Goal: Task Accomplishment & Management: Manage account settings

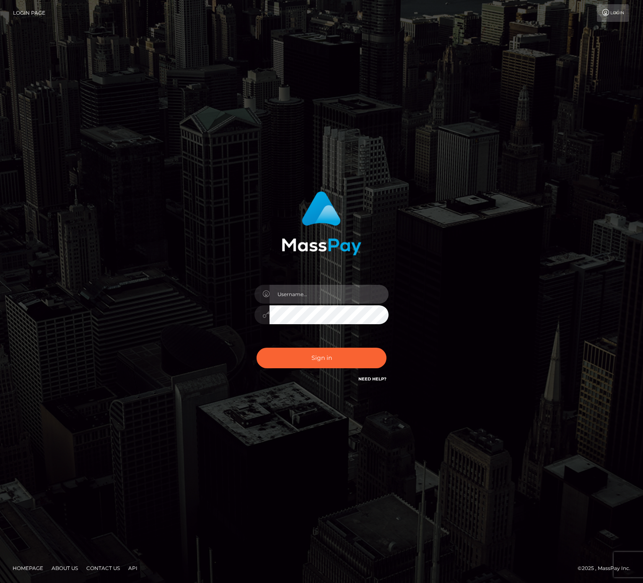
click at [339, 285] on input "text" at bounding box center [329, 294] width 119 height 19
click at [339, 286] on input "text" at bounding box center [329, 294] width 119 height 19
type input "speralta"
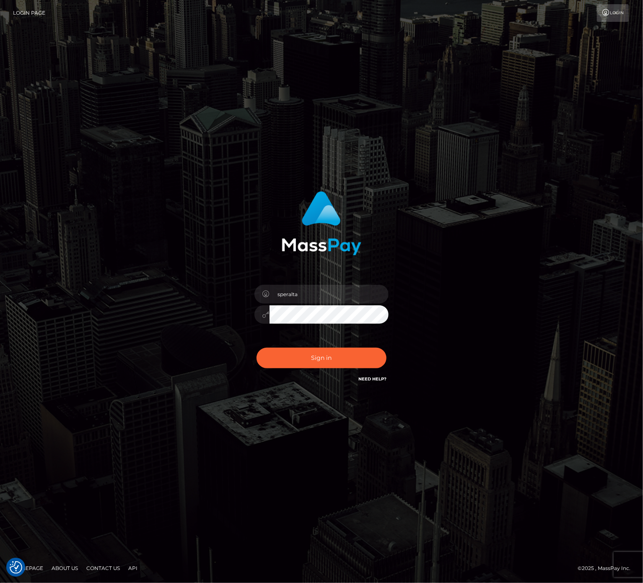
click at [513, 319] on div "speralta Sign in" at bounding box center [322, 291] width 478 height 213
click at [352, 355] on button "Sign in" at bounding box center [322, 358] width 130 height 21
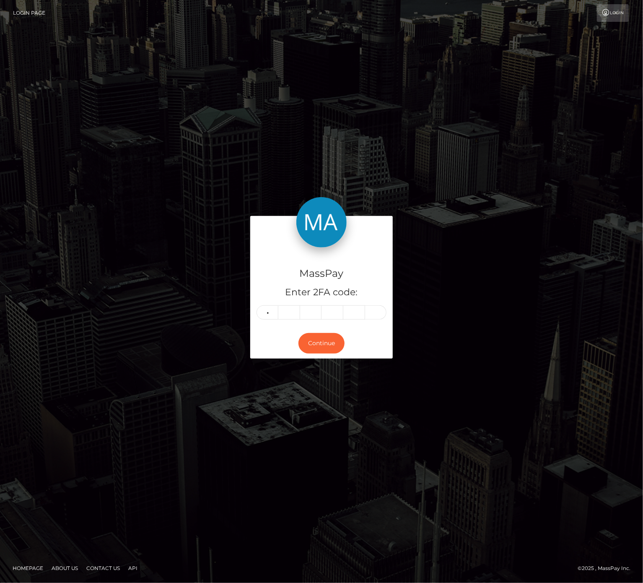
type input "4"
type input "5"
type input "3"
type input "1"
type input "2"
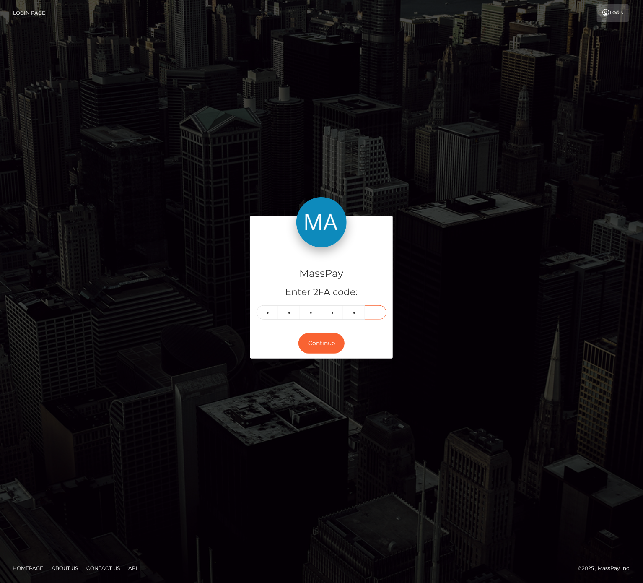
type input "6"
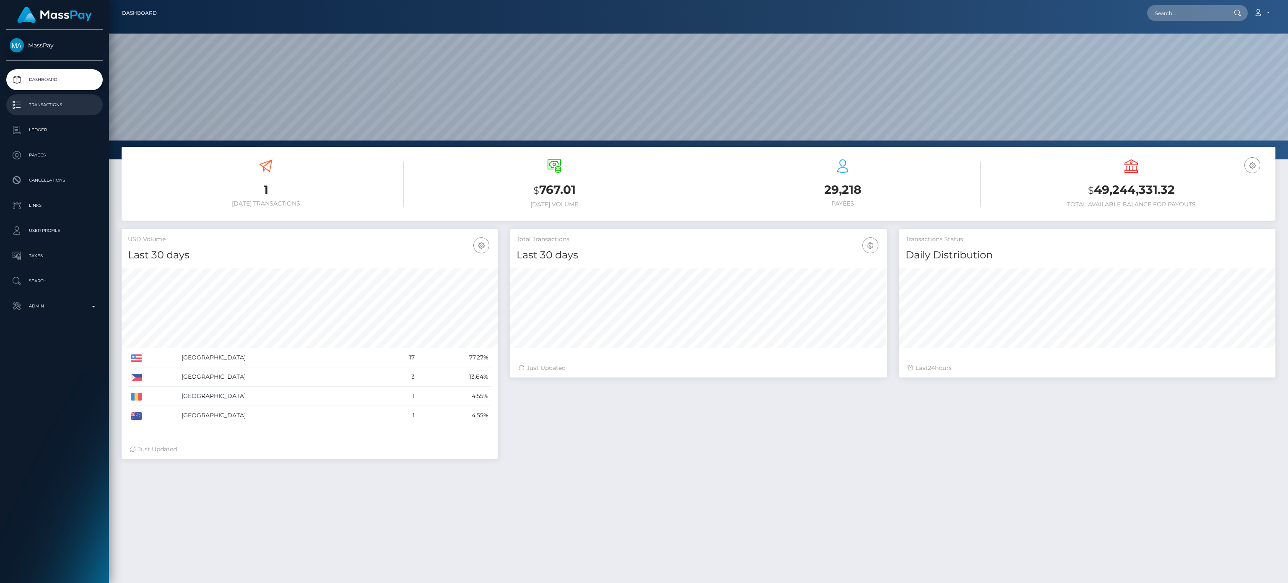
click at [39, 104] on p "Transactions" at bounding box center [55, 105] width 90 height 13
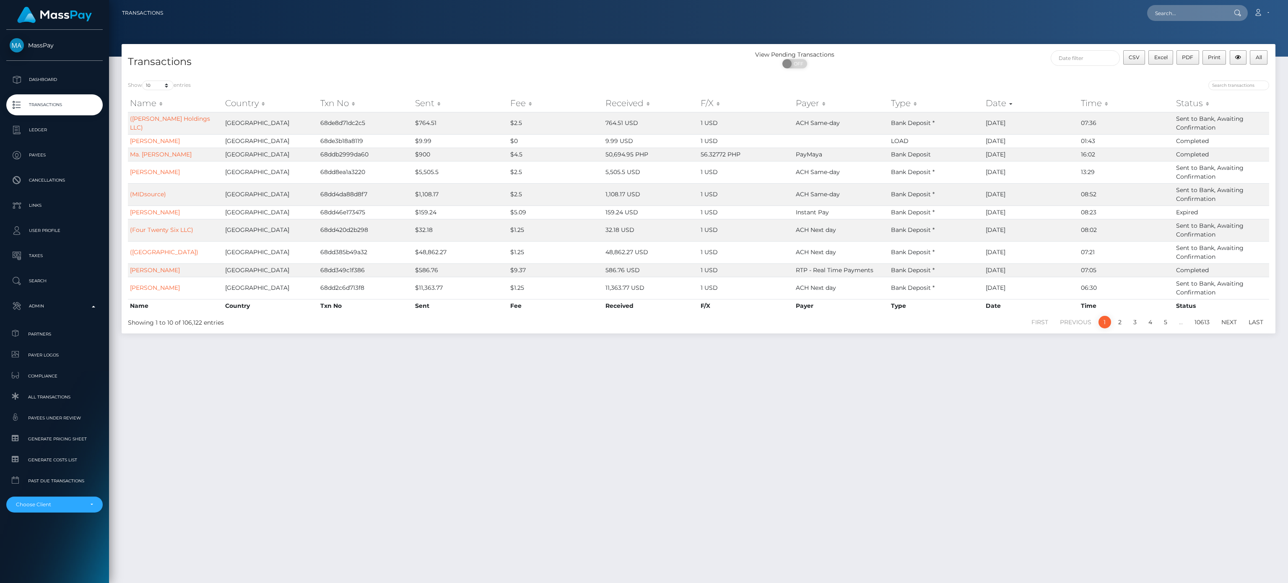
drag, startPoint x: 886, startPoint y: 471, endPoint x: 889, endPoint y: 467, distance: 5.5
click at [886, 471] on div "Transactions View Pending Transactions ON OFF CSV Excel PDF Print All Show 10 2…" at bounding box center [698, 309] width 1179 height 531
click at [65, 499] on div "Choose Client" at bounding box center [54, 504] width 96 height 16
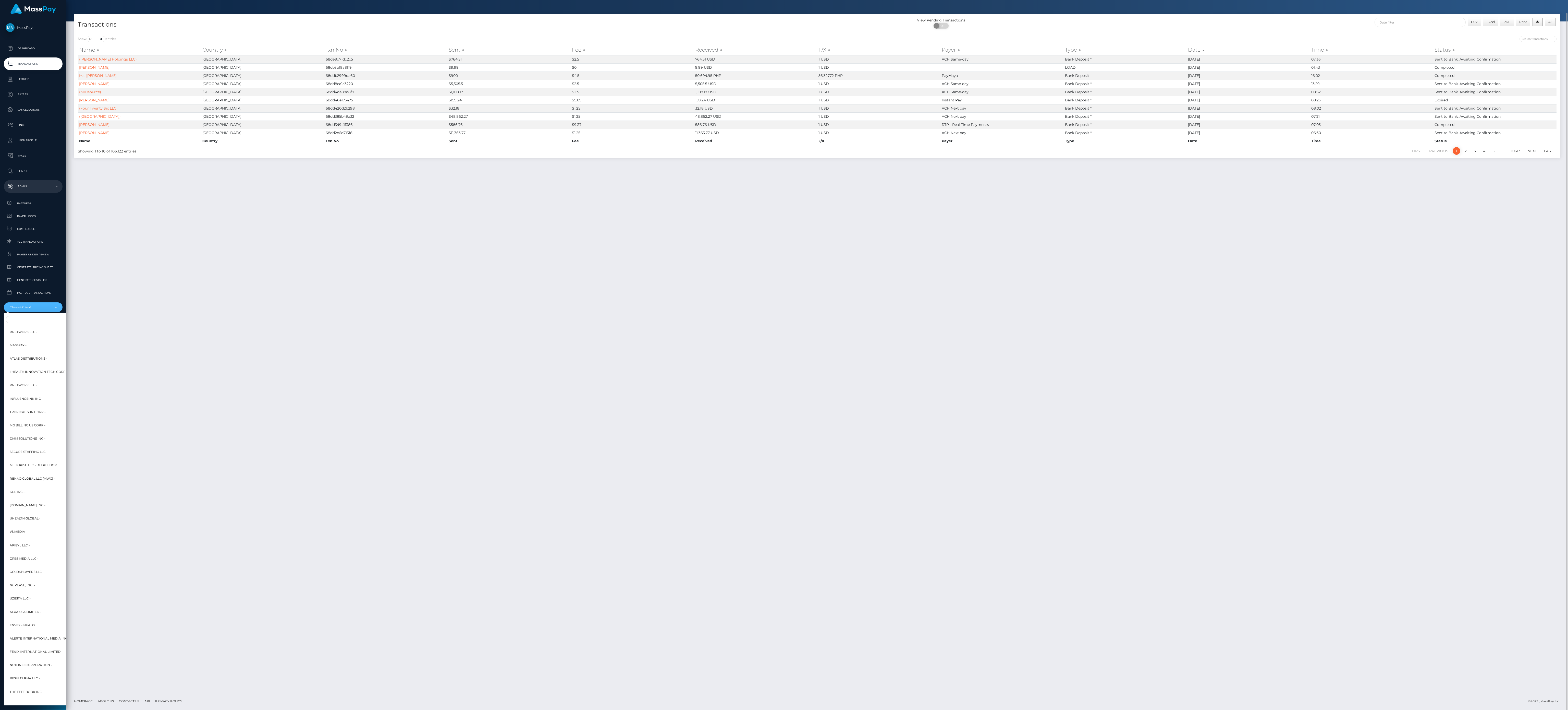
click at [36, 312] on div "Choose Client" at bounding box center [33, 307] width 58 height 10
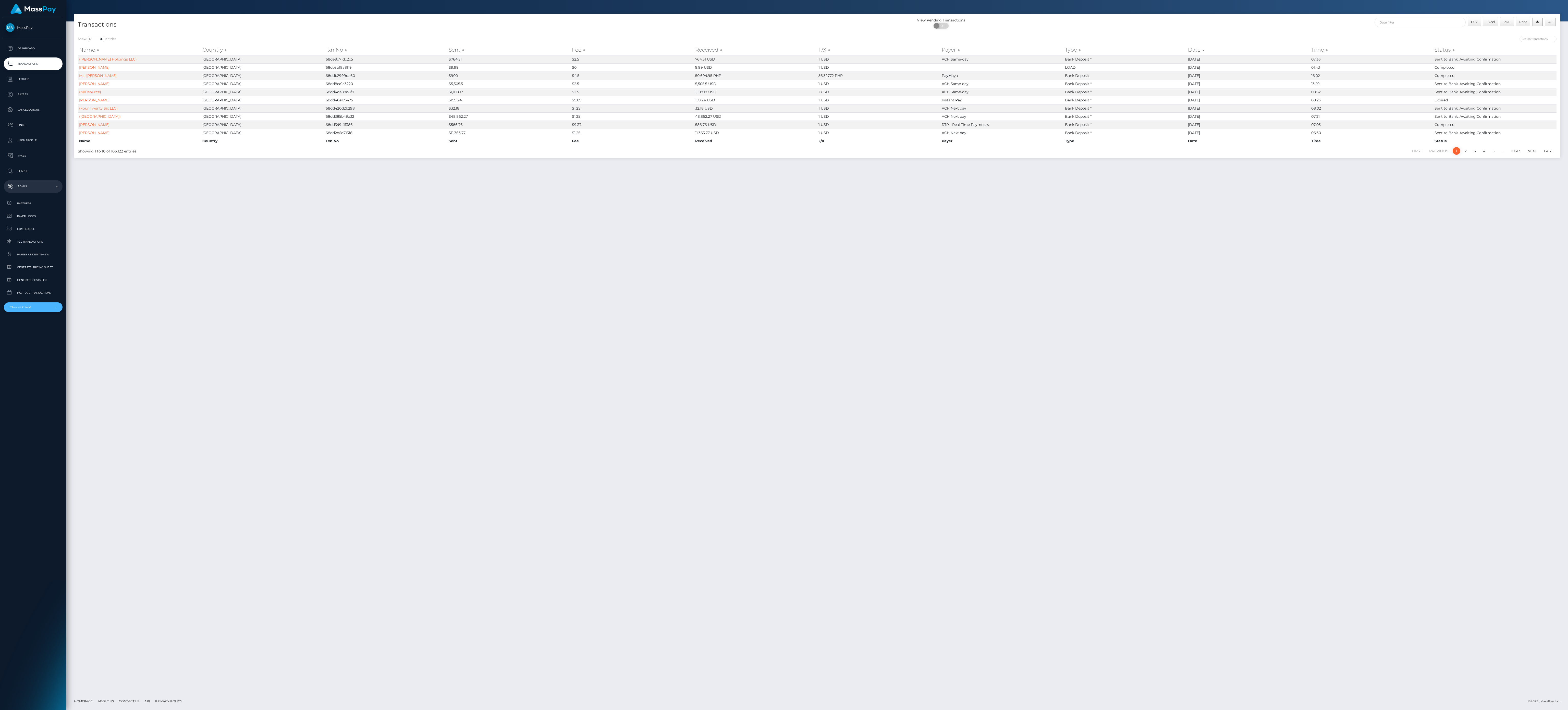
click at [37, 309] on div "Choose Client" at bounding box center [33, 307] width 58 height 10
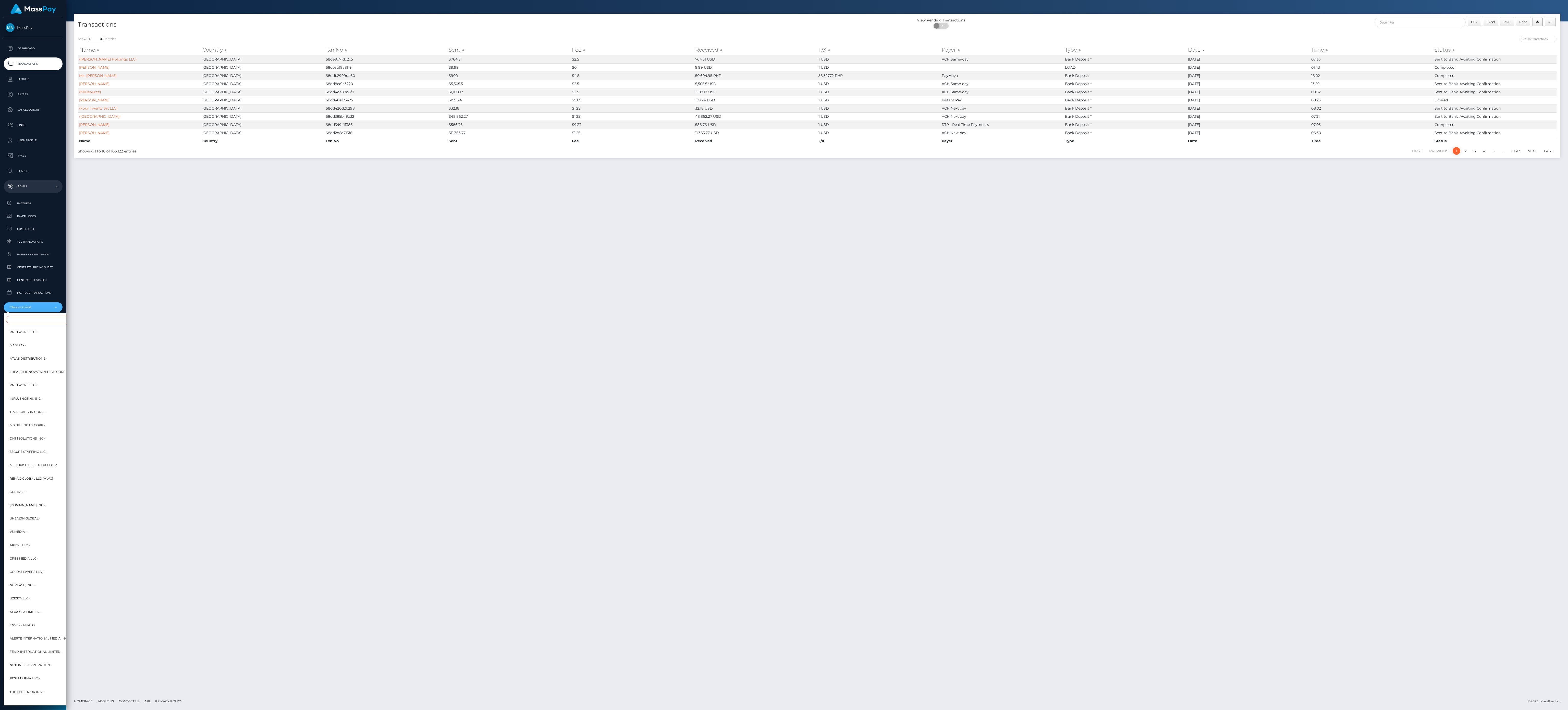
click at [33, 321] on input "Search" at bounding box center [62, 320] width 112 height 7
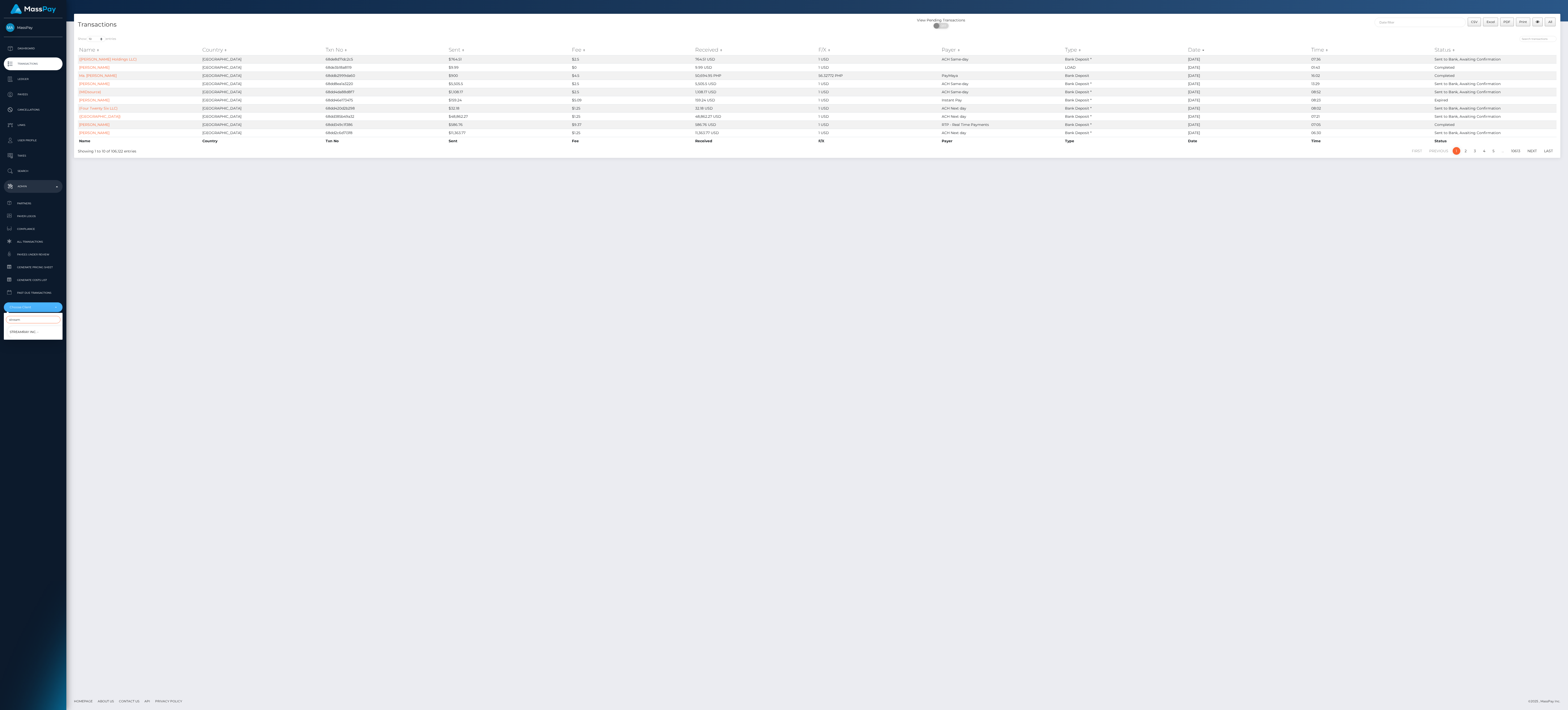
type input "stream"
click at [21, 331] on span "Streamray Inc. -" at bounding box center [24, 332] width 29 height 7
select select "46"
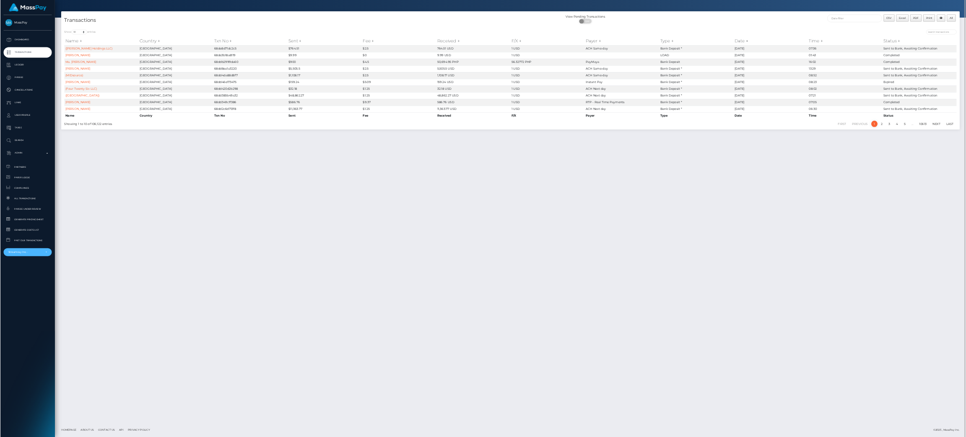
scroll to position [0, 0]
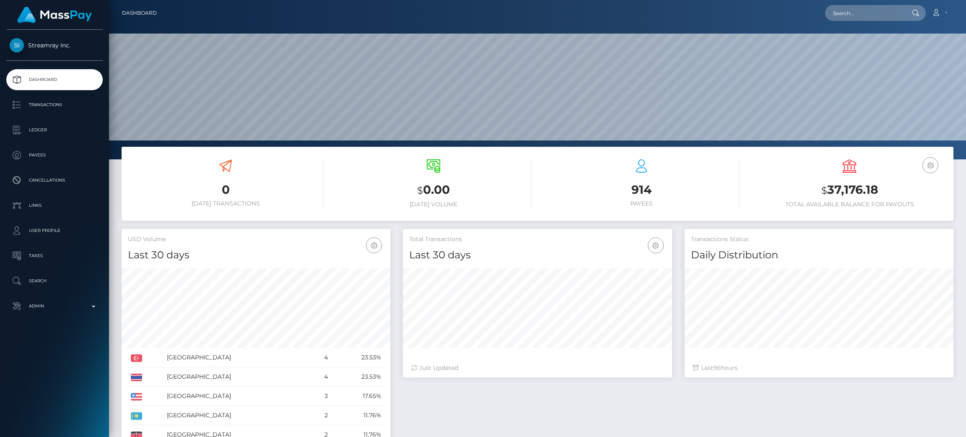
scroll to position [149, 269]
click at [73, 95] on link "Transactions" at bounding box center [54, 104] width 96 height 21
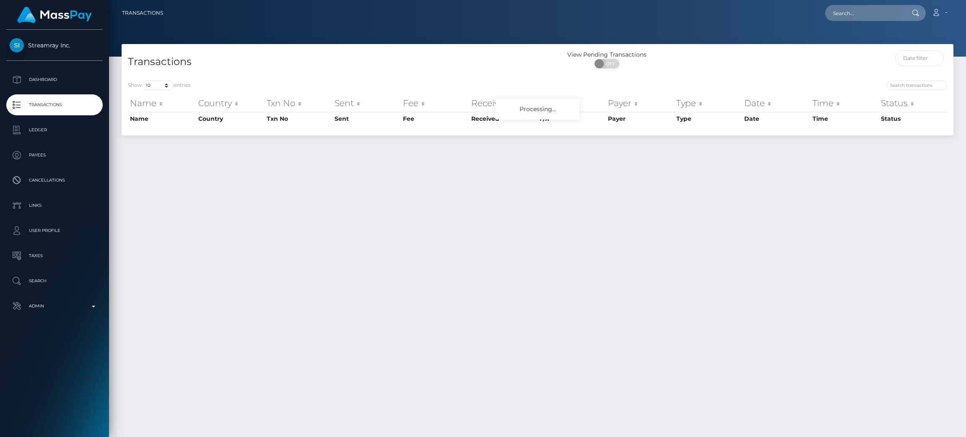
click at [368, 228] on div "Transactions View Pending Transactions ON OFF Show 10 25 50 100 250 500 1,000 3…" at bounding box center [537, 236] width 857 height 385
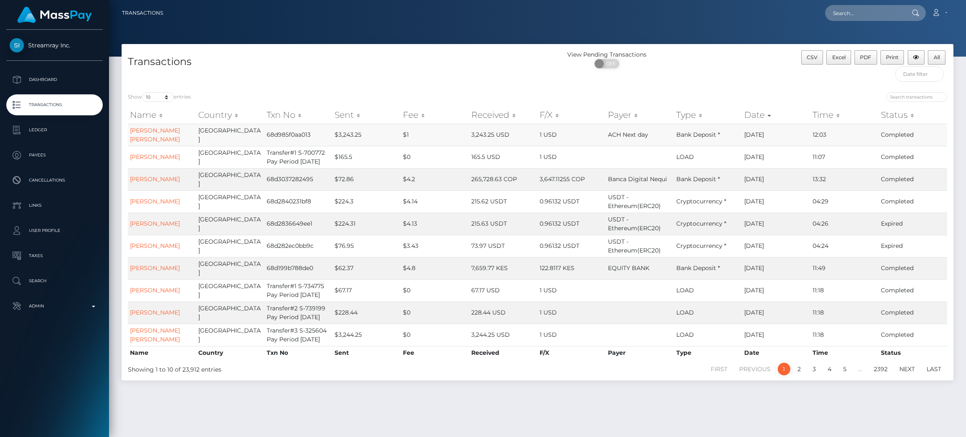
drag, startPoint x: 769, startPoint y: 135, endPoint x: 740, endPoint y: 135, distance: 28.9
click at [740, 135] on tr "[PERSON_NAME] [PERSON_NAME] [GEOGRAPHIC_DATA] 68d985f0aa013 $3,243.25 $1 3,243.…" at bounding box center [537, 135] width 819 height 22
copy tr "[DATE]"
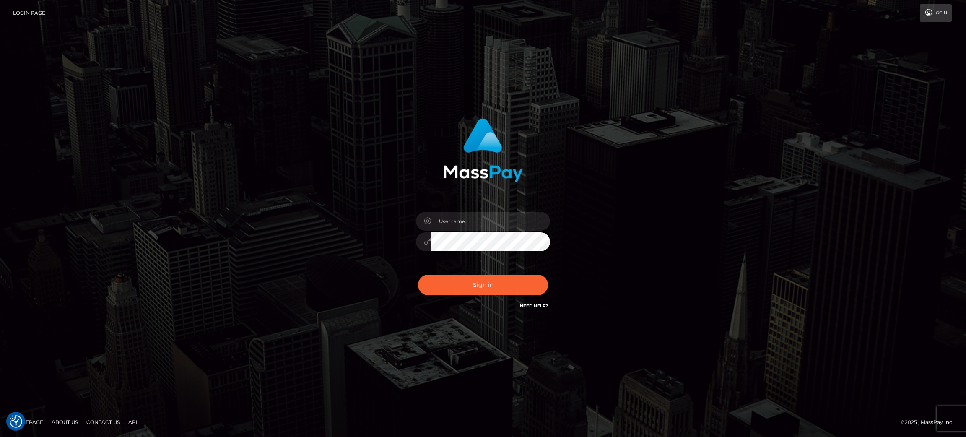
click at [505, 211] on div at bounding box center [483, 237] width 147 height 64
drag, startPoint x: 502, startPoint y: 218, endPoint x: 506, endPoint y: 198, distance: 19.8
click at [502, 218] on input "text" at bounding box center [490, 221] width 119 height 19
type input "speralta"
click at [487, 280] on button "Sign in" at bounding box center [483, 285] width 130 height 21
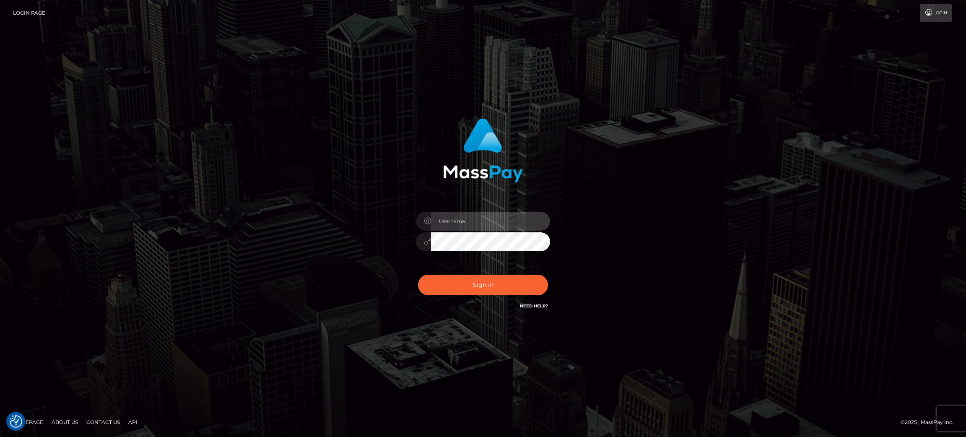
click at [492, 227] on input "text" at bounding box center [490, 221] width 119 height 19
type input "speralta"
click at [418, 275] on button "Sign in" at bounding box center [483, 285] width 130 height 21
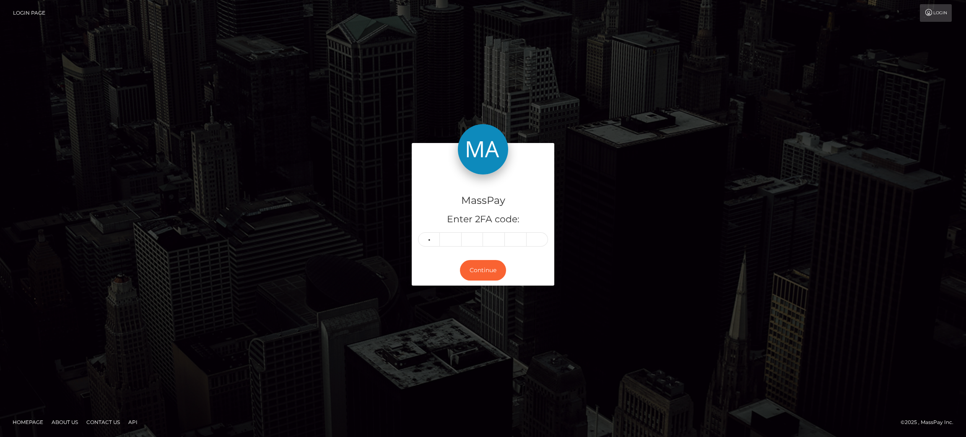
type input "9"
type input "2"
type input "1"
type input "6"
type input "1"
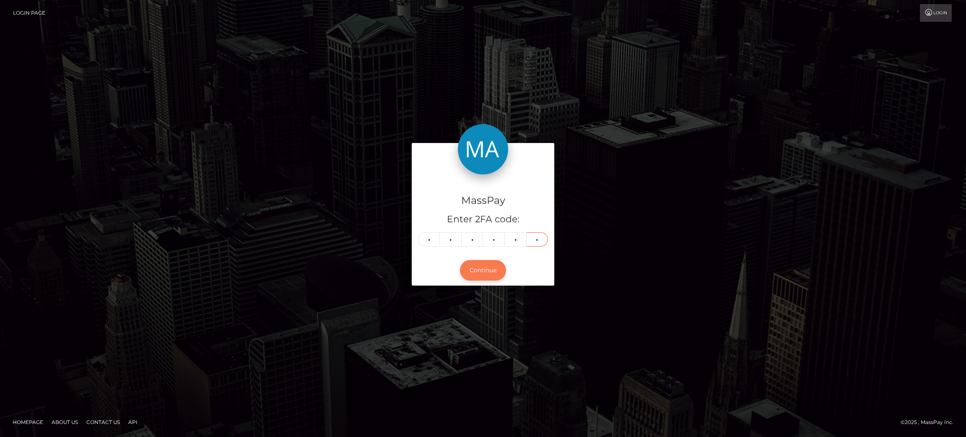
type input "9"
click at [486, 267] on button "Continue" at bounding box center [483, 270] width 46 height 21
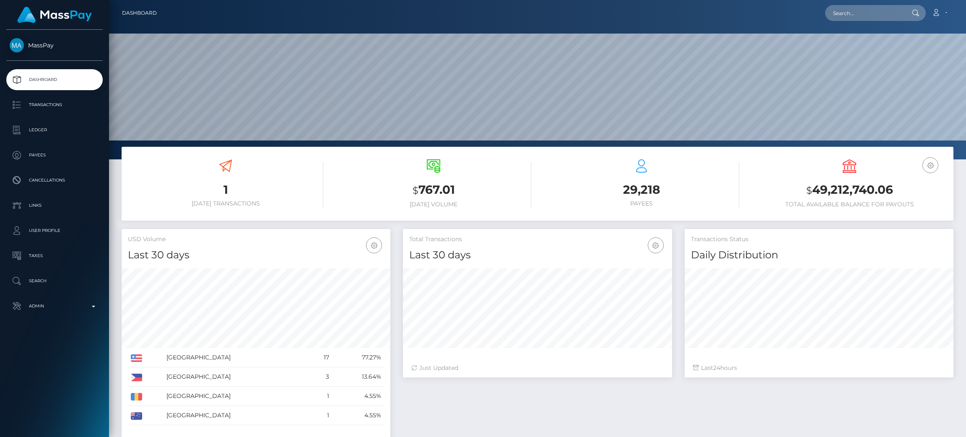
scroll to position [149, 269]
click at [69, 115] on link "Transactions" at bounding box center [54, 104] width 96 height 21
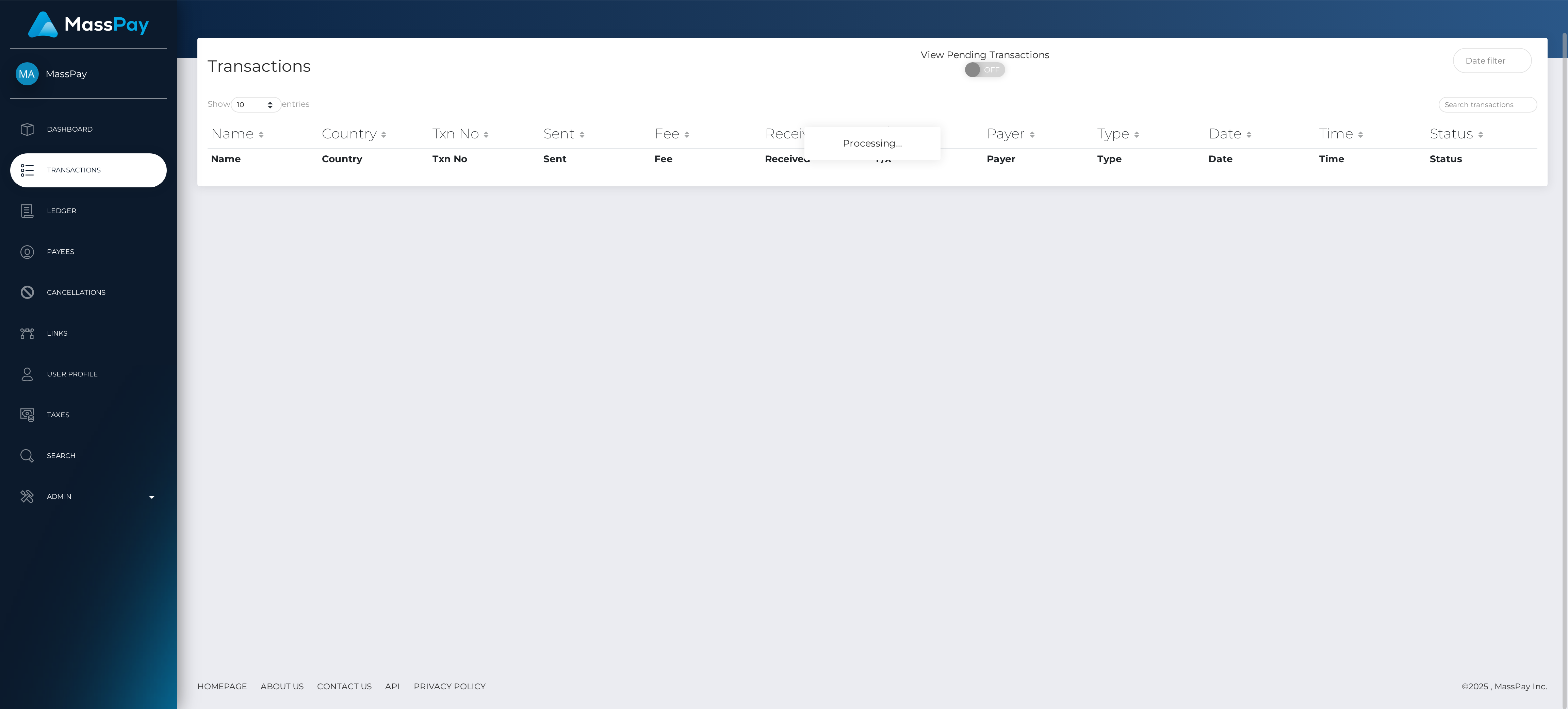
scroll to position [17, 0]
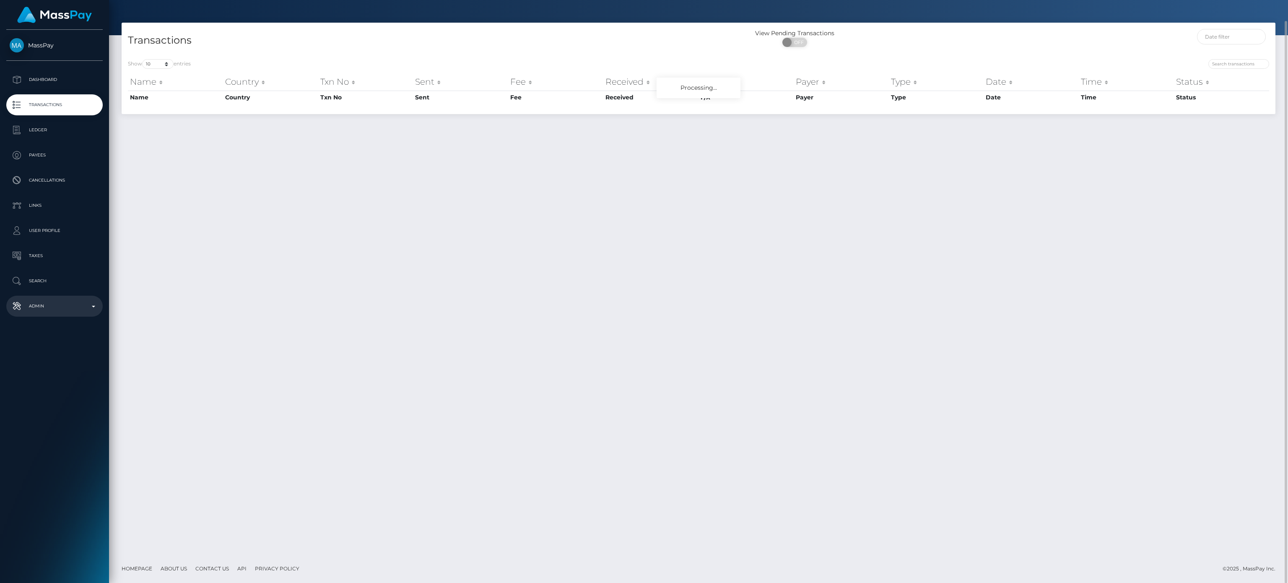
click at [54, 304] on p "Admin" at bounding box center [55, 306] width 90 height 13
click at [40, 436] on div "MassPay Dashboard Transactions Ledger Payees Cancellations" at bounding box center [54, 305] width 109 height 551
click at [45, 436] on div "Choose Client" at bounding box center [50, 504] width 68 height 7
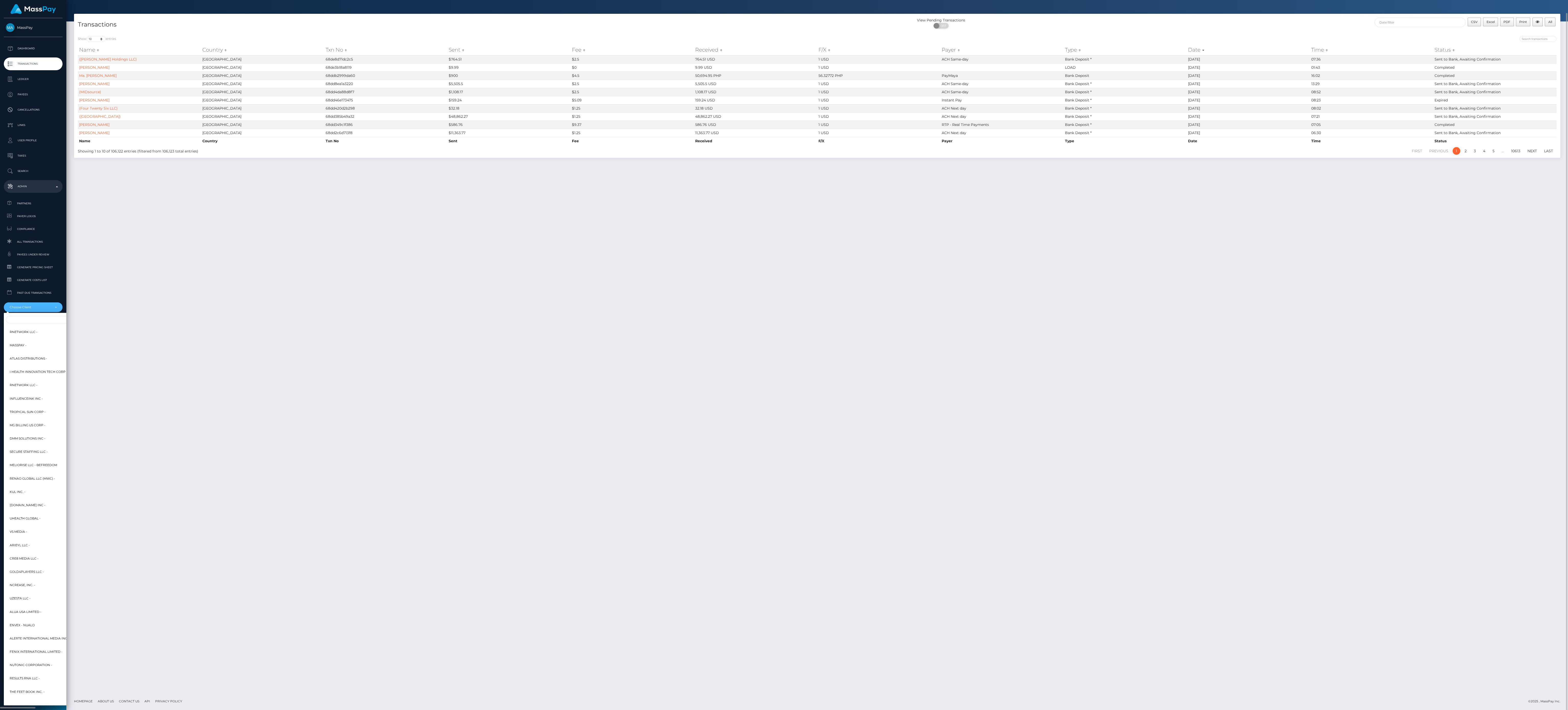
click at [48, 265] on div "RNetwork LLC - MassPay - Atlas Distributions - I HEALTH INNOVATION TECH CORP - …" at bounding box center [61, 509] width 116 height 392
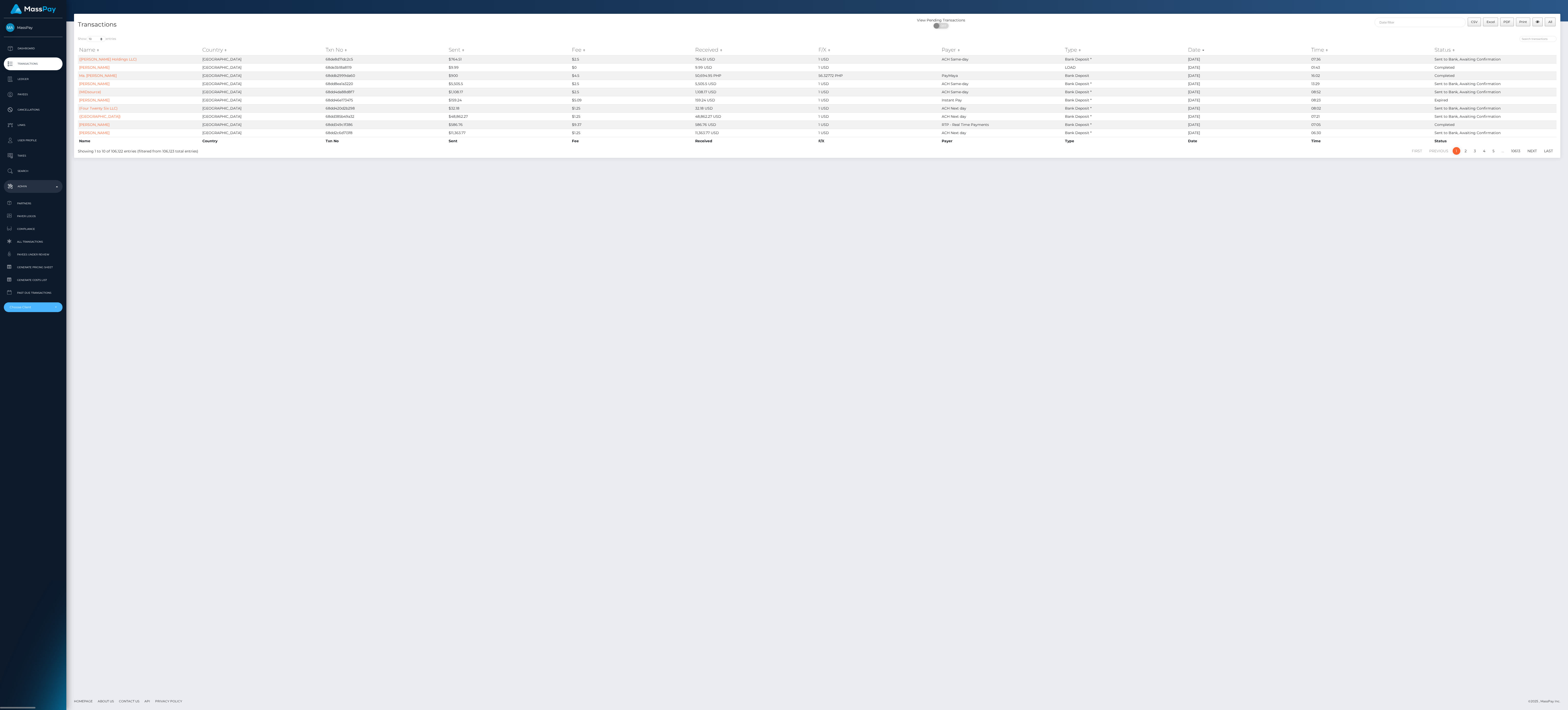
click at [49, 265] on div "Choose Client" at bounding box center [33, 307] width 58 height 10
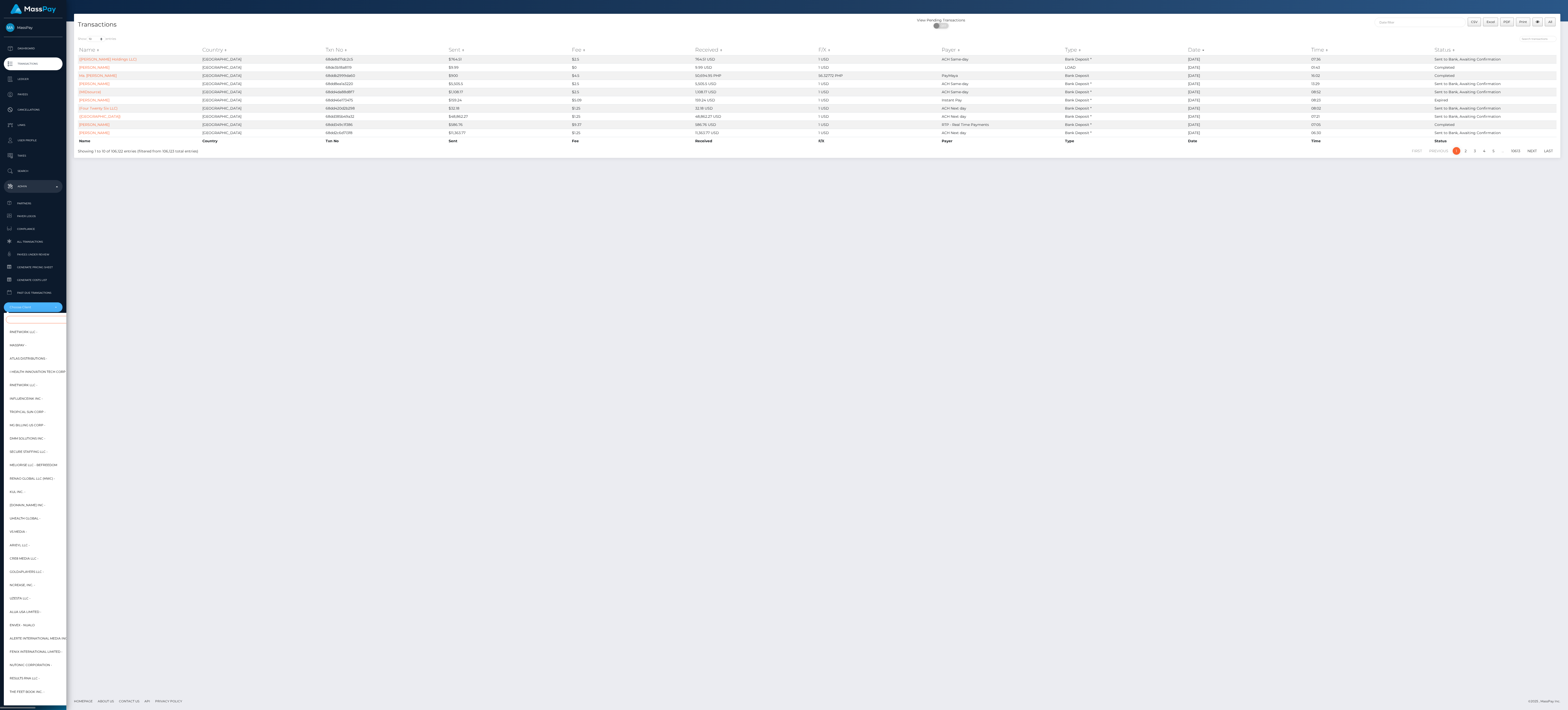
click at [51, 265] on input "Search" at bounding box center [62, 320] width 112 height 7
paste input "4355768 Canada"
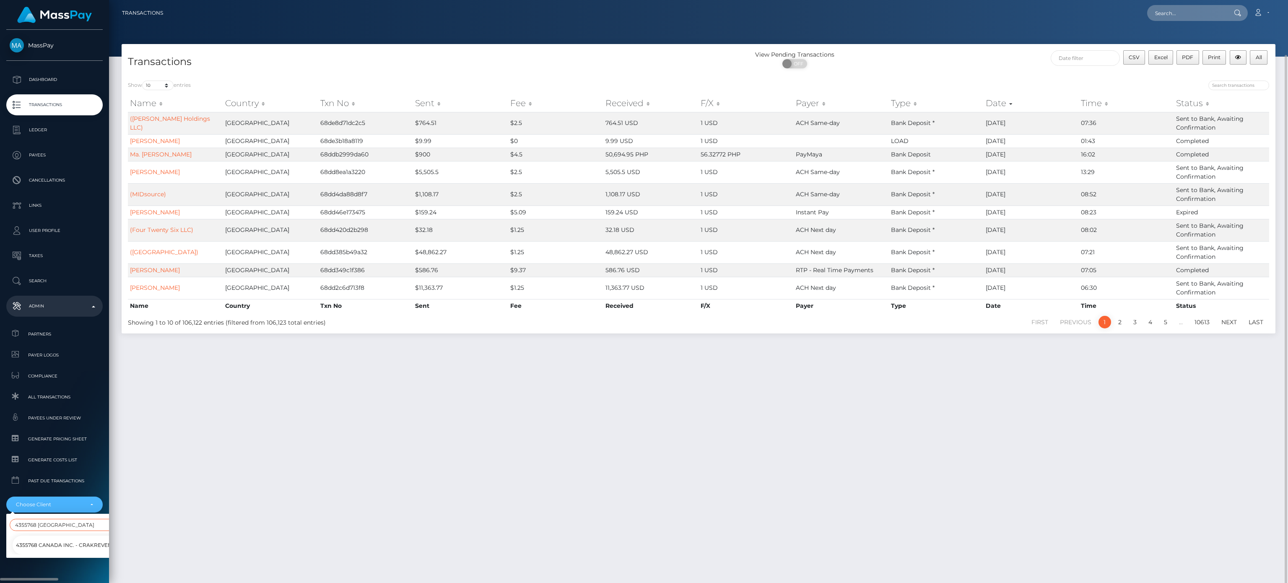
scroll to position [28, 0]
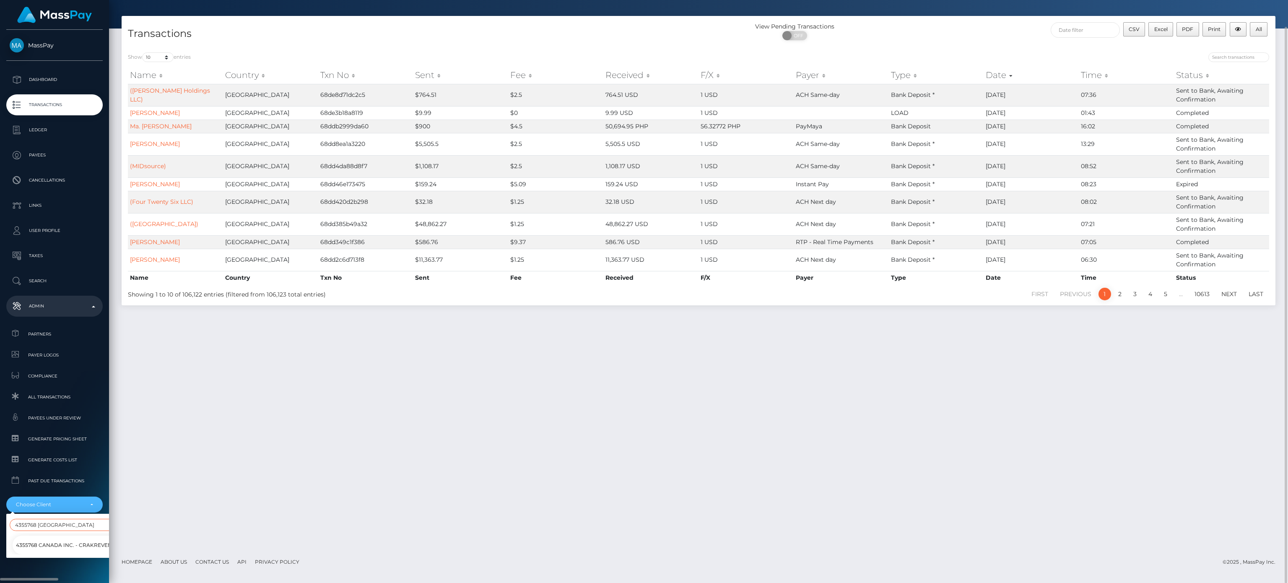
type input "4355768 Canada"
click at [64, 436] on span "4355768 Canada Inc. - CrakRevenue" at bounding box center [67, 545] width 103 height 11
select select "73"
